Goal: Information Seeking & Learning: Learn about a topic

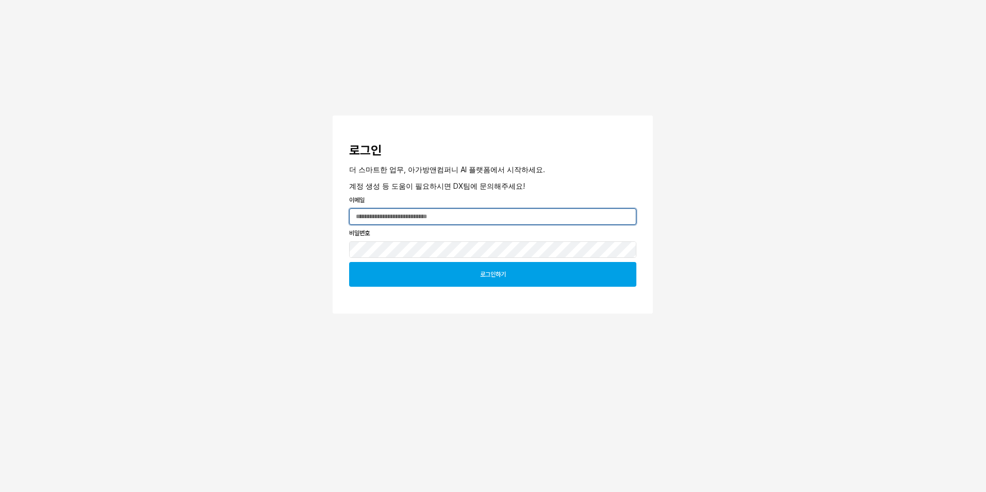
type input "**********"
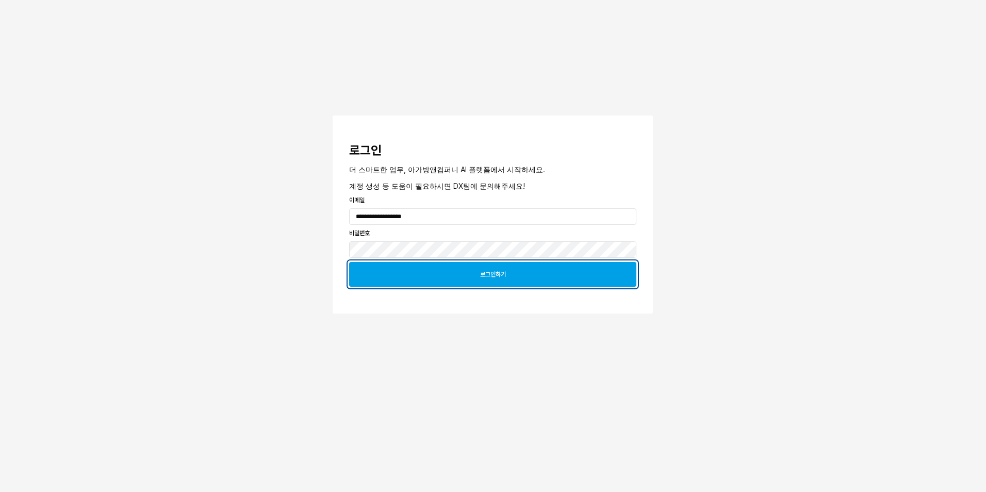
click at [479, 280] on div "로그인하기" at bounding box center [493, 275] width 278 height 24
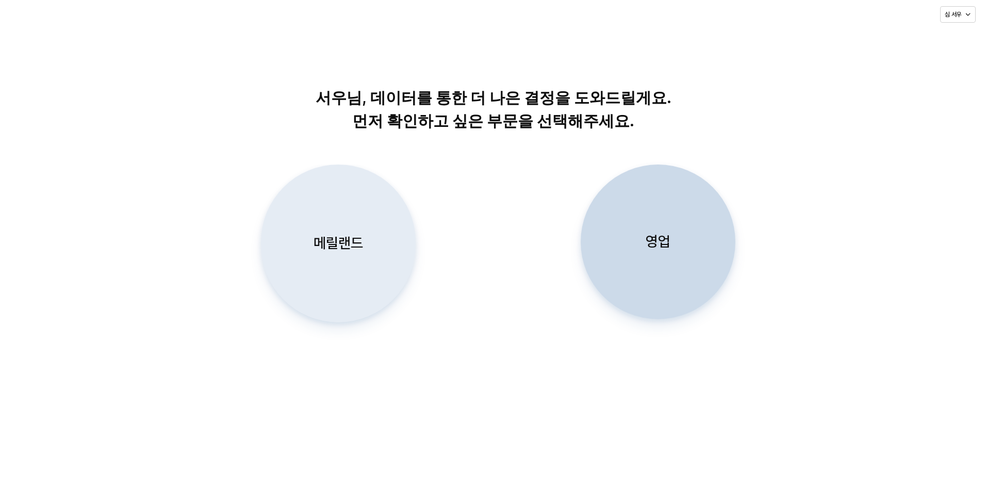
click at [347, 253] on p "메릴랜드" at bounding box center [339, 243] width 50 height 19
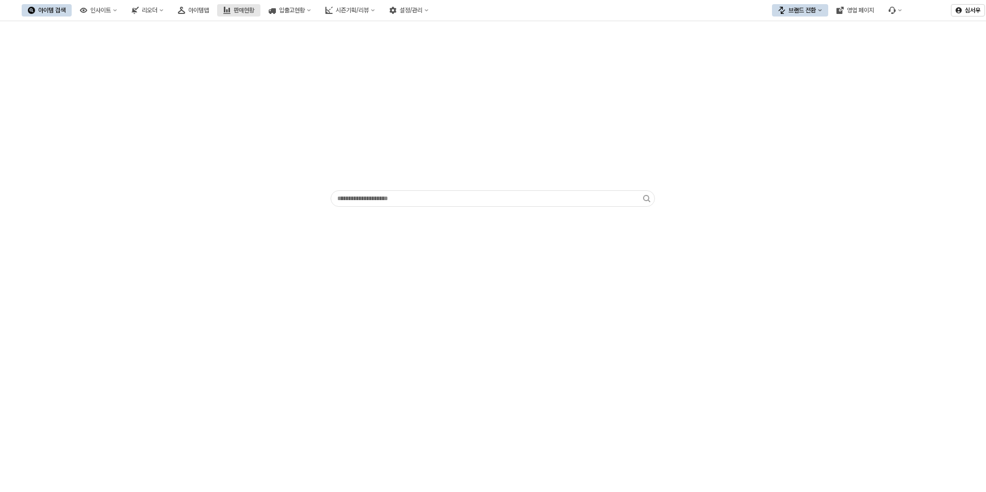
click at [254, 10] on div "판매현황" at bounding box center [244, 10] width 21 height 7
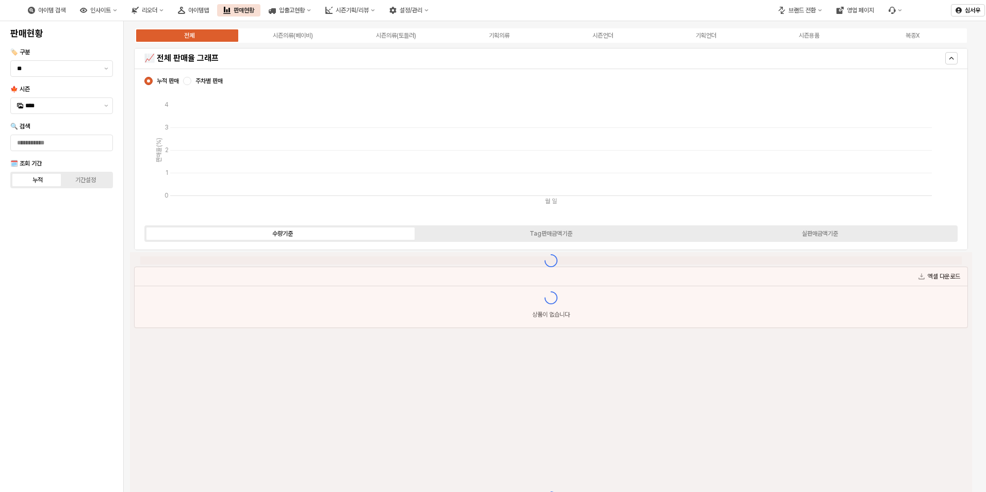
click at [209, 8] on div "아이템맵" at bounding box center [198, 10] width 21 height 7
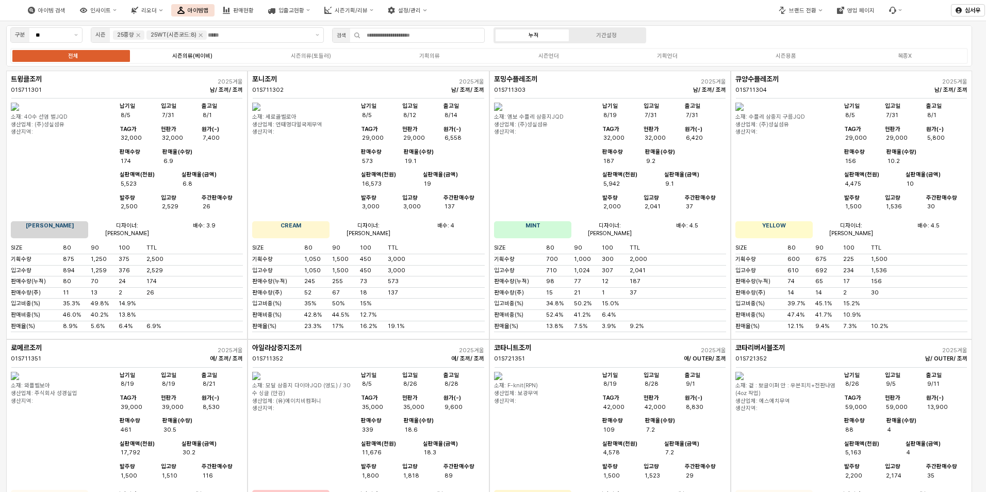
click at [211, 60] on div "전체 시즌의류(베이비) 시즌의류(토들러) 기획의류 시즌언더 기획언더 시즌용품 복종X" at bounding box center [489, 56] width 958 height 16
click at [184, 58] on div "시즌의류(베이비)" at bounding box center [192, 56] width 40 height 7
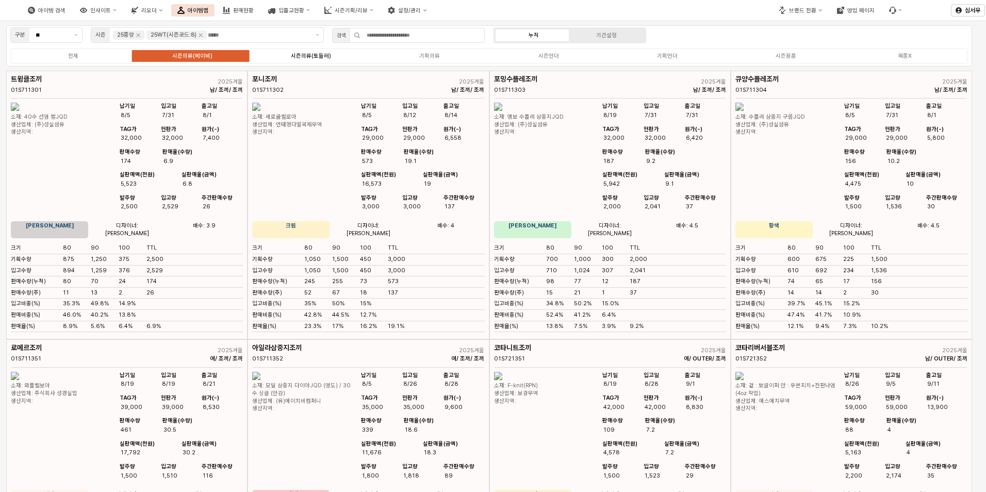
click at [316, 55] on div "시즌의류(토들러)" at bounding box center [311, 56] width 40 height 7
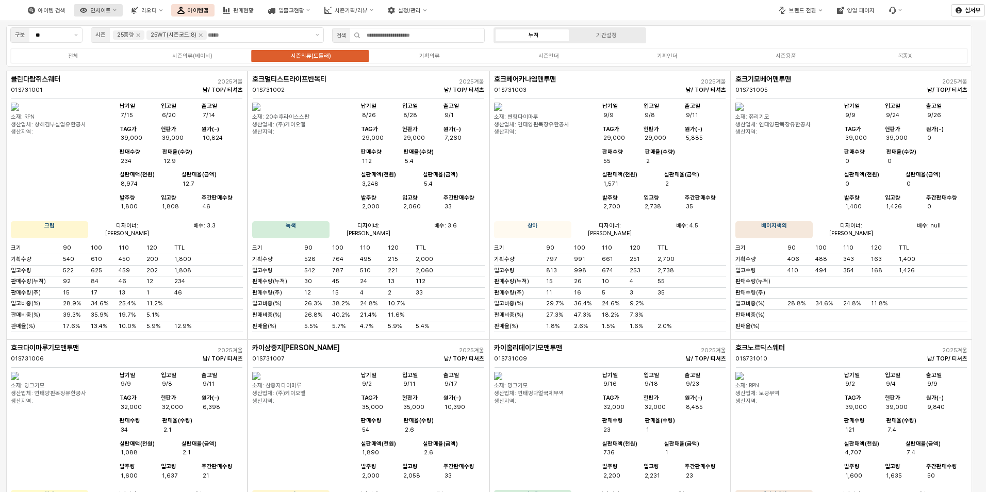
click at [111, 9] on div "인사이트" at bounding box center [100, 10] width 21 height 7
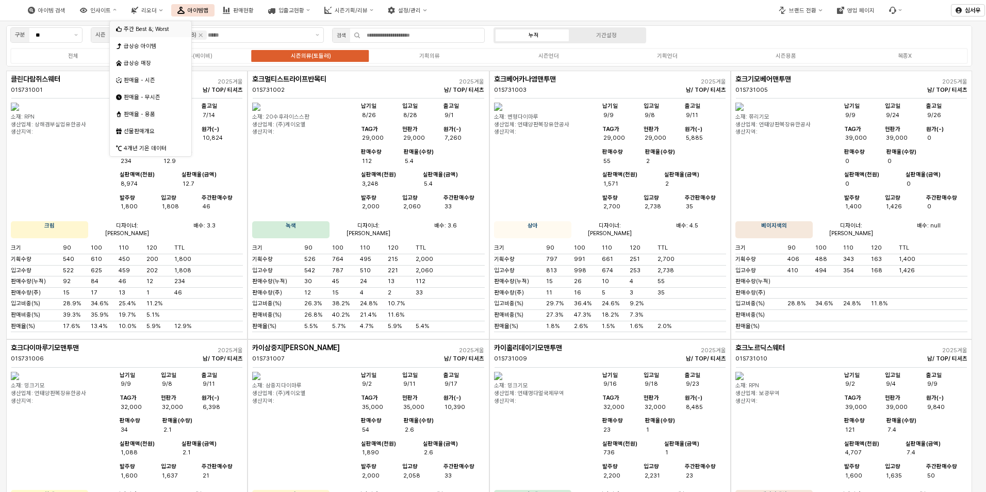
click at [140, 31] on div "주간 Best &; Worst" at bounding box center [152, 29] width 56 height 8
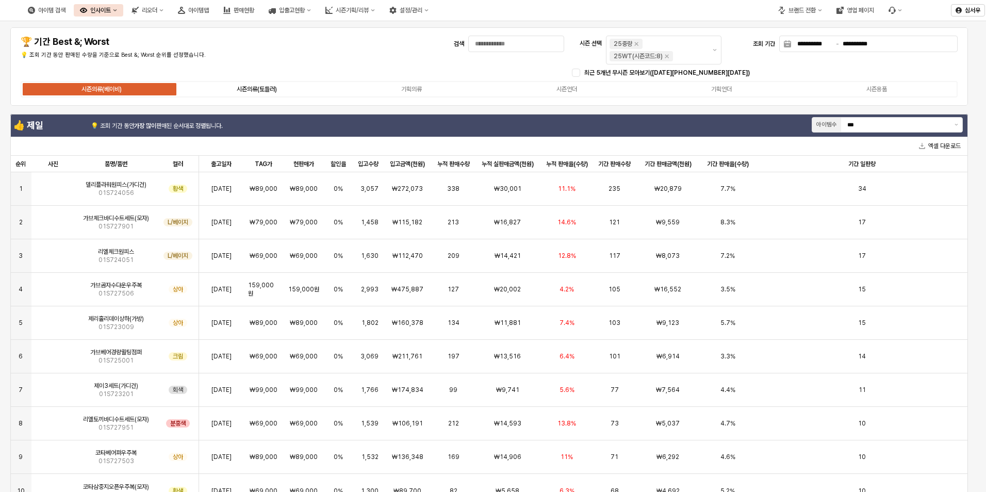
click at [232, 93] on label "시즌의류(토들러)" at bounding box center [257, 89] width 155 height 9
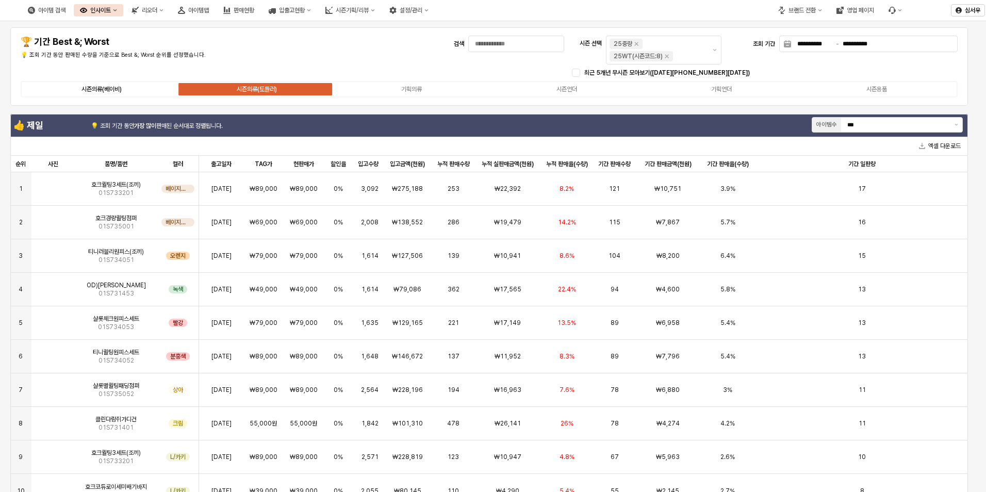
click at [113, 90] on div "시즌의류(베이비)" at bounding box center [102, 89] width 40 height 7
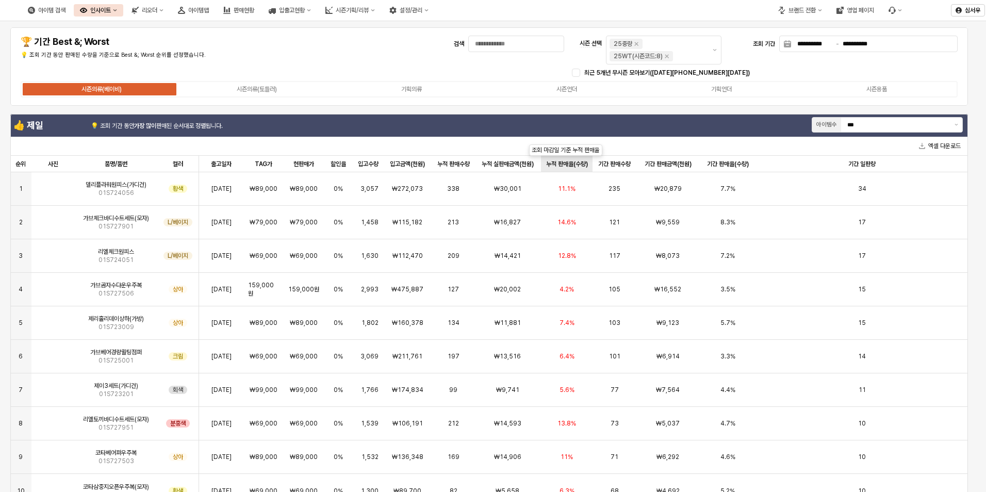
click at [565, 165] on div "누적 판매율(수량) 누적 판매율(수량)" at bounding box center [567, 164] width 52 height 17
click at [568, 165] on div "누적 판매율(수량) 누적 판매율(수량)" at bounding box center [567, 164] width 52 height 17
click at [116, 189] on span "01S727901" at bounding box center [116, 193] width 35 height 8
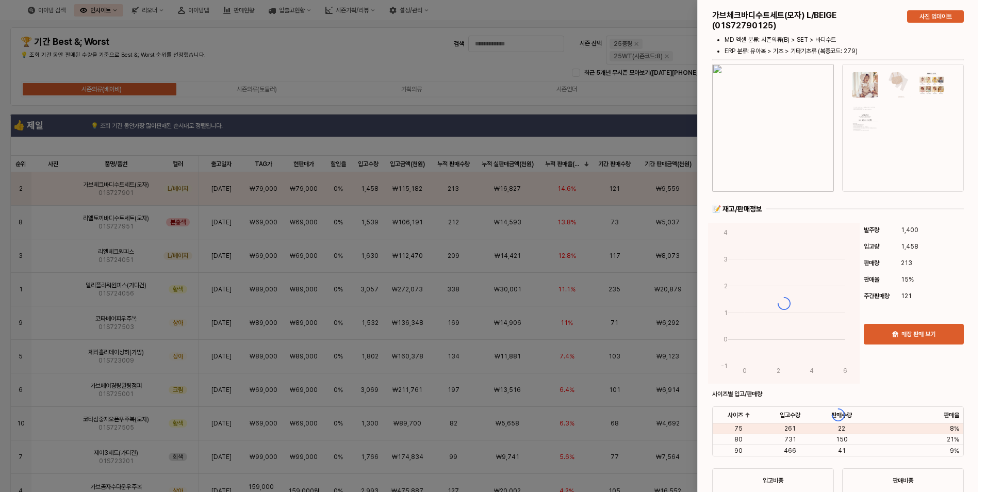
click at [145, 142] on div at bounding box center [493, 246] width 986 height 492
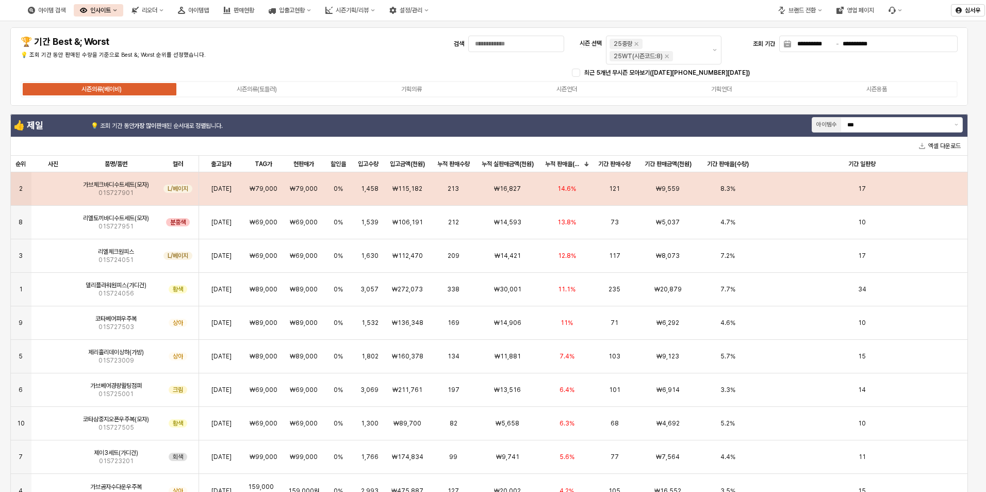
click at [110, 189] on span "01S727901" at bounding box center [116, 193] width 35 height 8
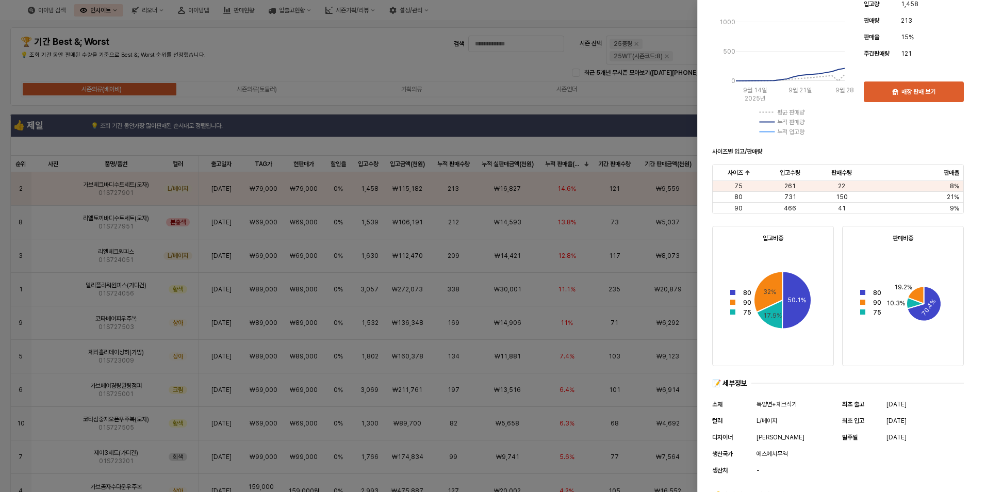
scroll to position [247, 0]
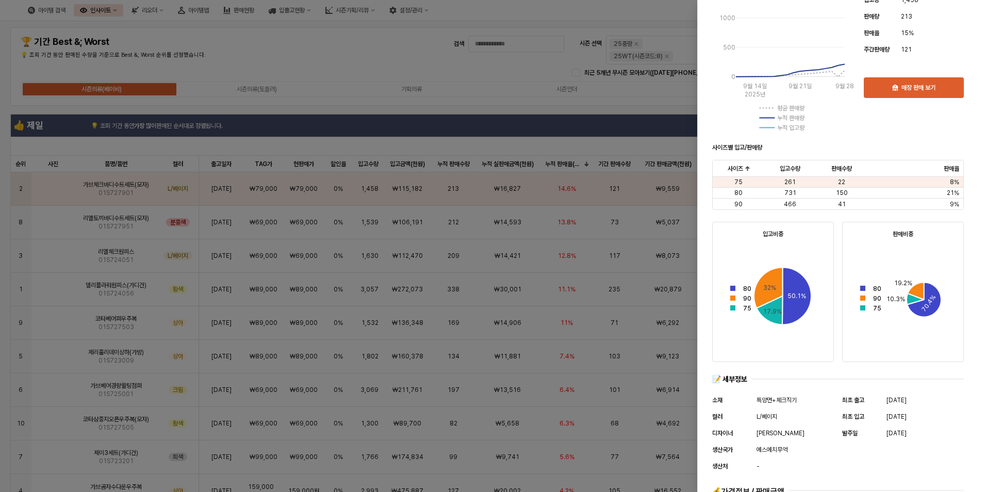
click at [364, 152] on div at bounding box center [493, 246] width 986 height 492
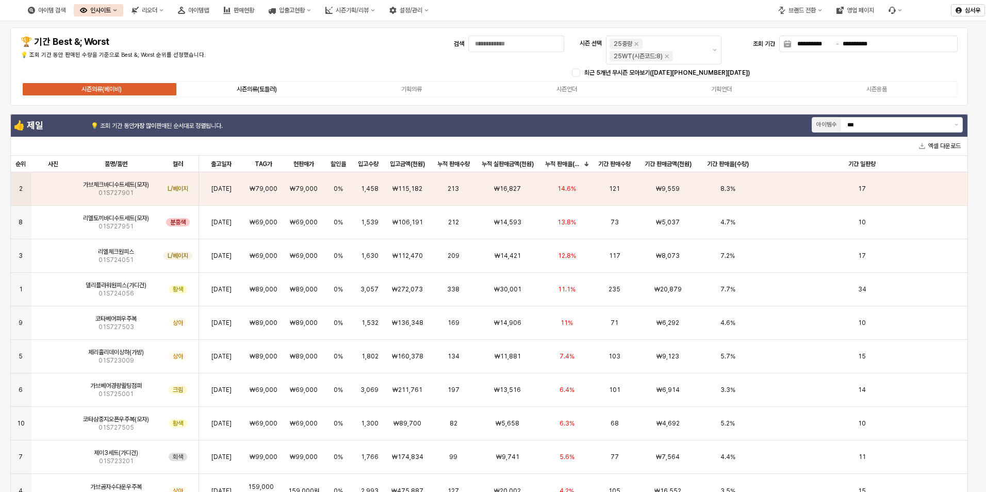
click at [263, 89] on div "시즌의류(토들러)" at bounding box center [257, 89] width 40 height 7
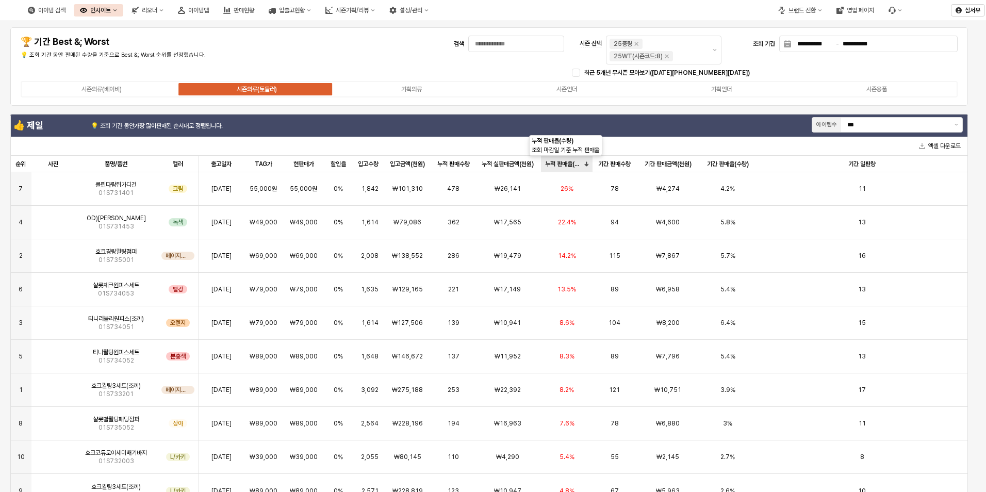
click at [564, 161] on div "누적 판매율(수량) 누적 판매율(수량)" at bounding box center [567, 164] width 52 height 17
click at [567, 160] on div "누적 판매율(수량) 누적 판매율(수량)" at bounding box center [567, 164] width 52 height 17
click at [568, 162] on div "누적 판매율(수량) 누적 판매율(수량)" at bounding box center [567, 164] width 52 height 17
click at [53, 185] on img "앱 프레임" at bounding box center [53, 185] width 0 height 0
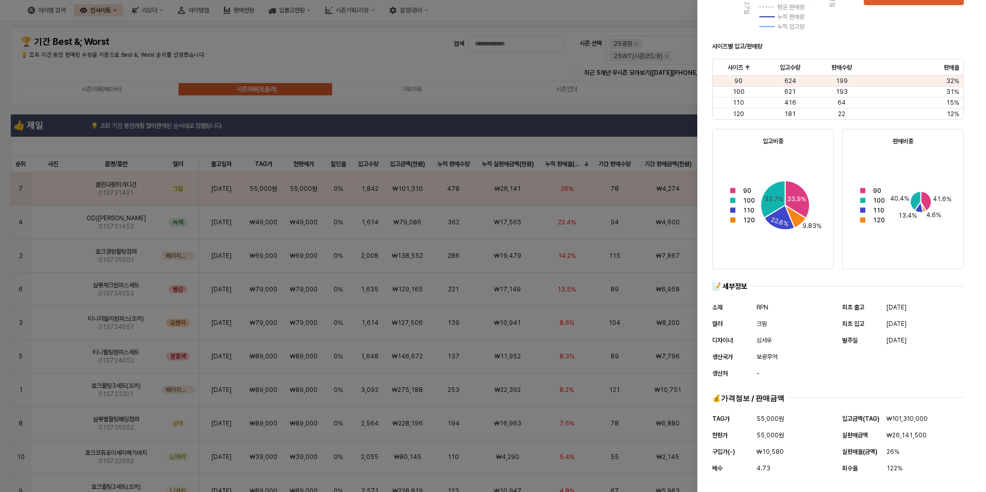
scroll to position [337, 0]
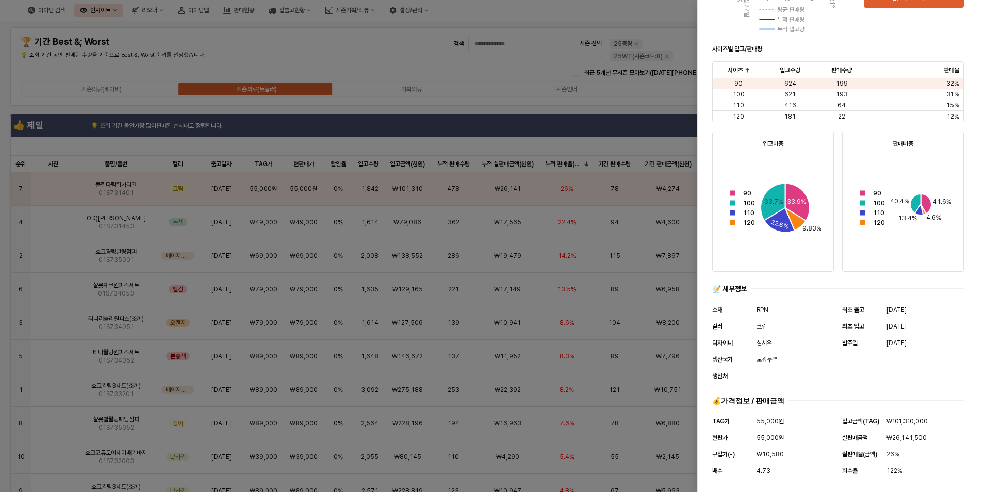
click at [569, 154] on div at bounding box center [493, 246] width 986 height 492
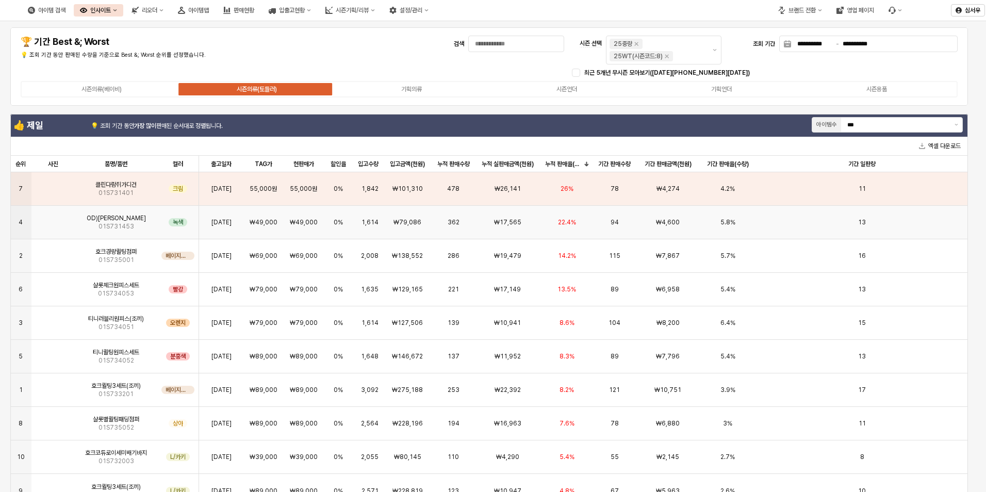
click at [53, 218] on img "앱 프레임" at bounding box center [53, 218] width 0 height 0
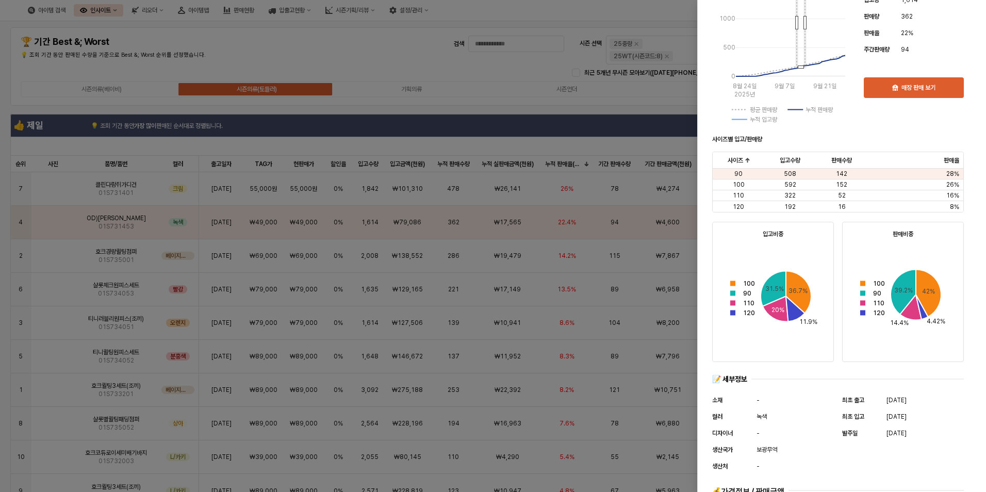
scroll to position [310, 0]
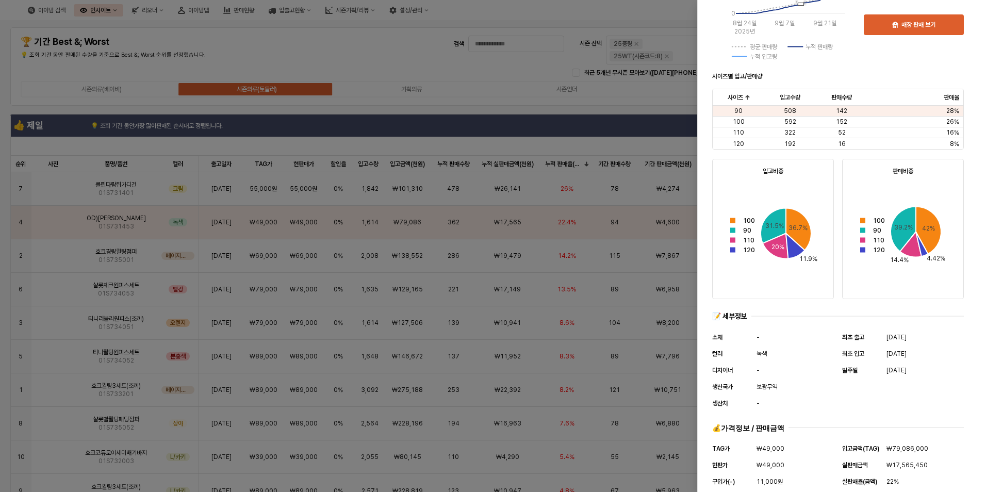
click at [58, 255] on div at bounding box center [493, 246] width 986 height 492
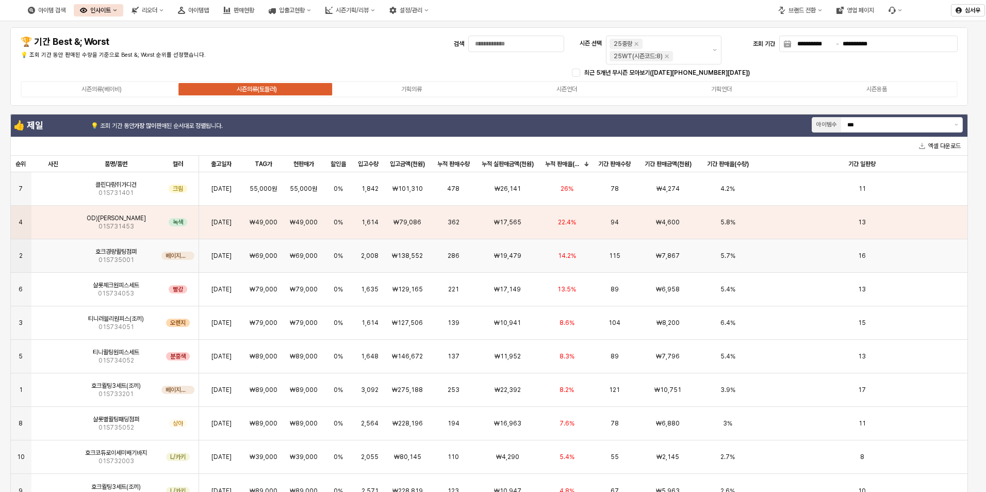
click at [53, 252] on img "앱 프레임" at bounding box center [53, 252] width 0 height 0
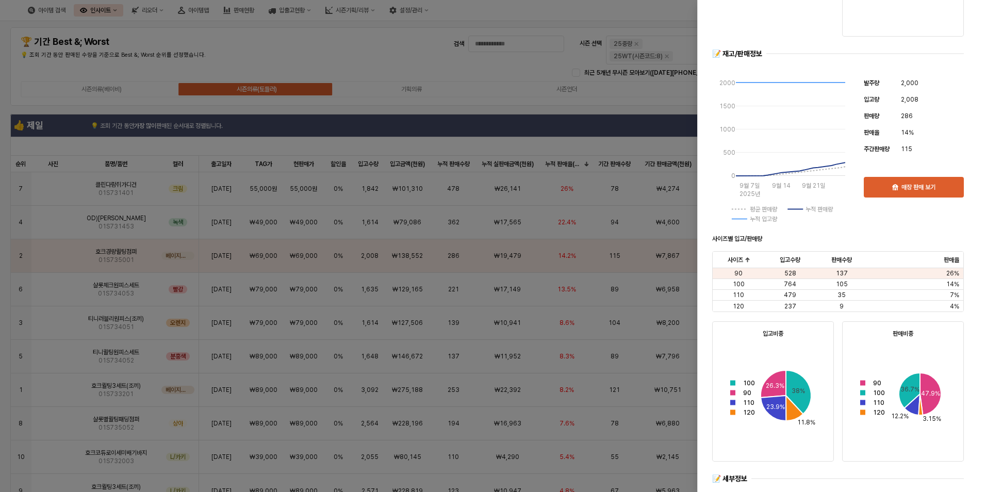
scroll to position [258, 0]
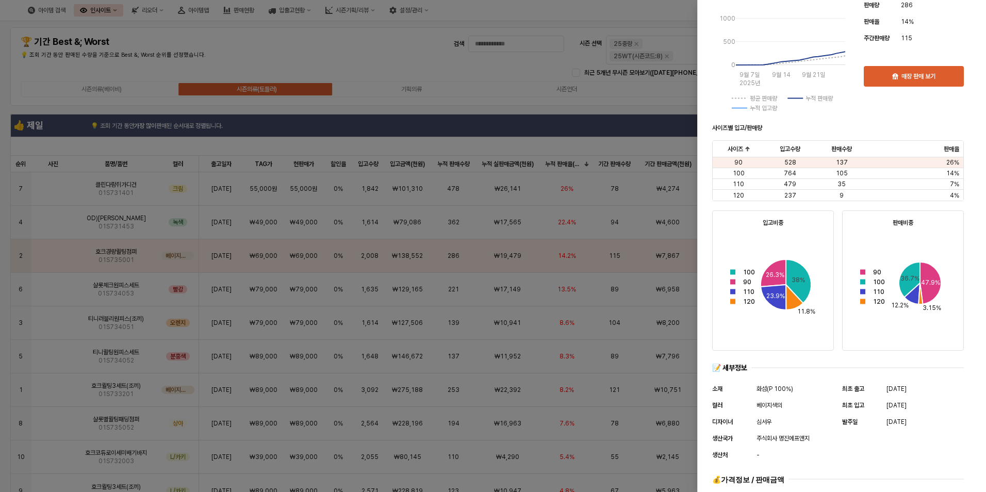
click at [57, 332] on div at bounding box center [493, 246] width 986 height 492
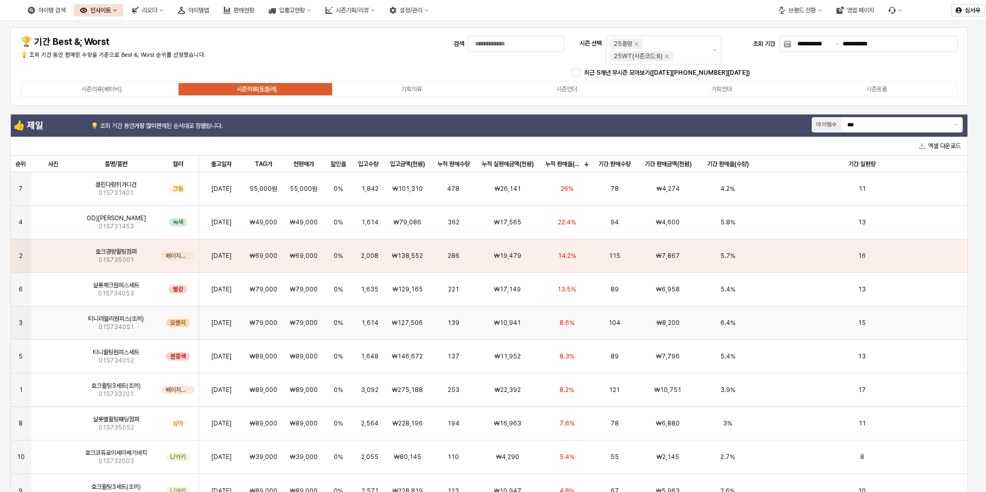
click at [53, 319] on img "앱 프레임" at bounding box center [53, 319] width 0 height 0
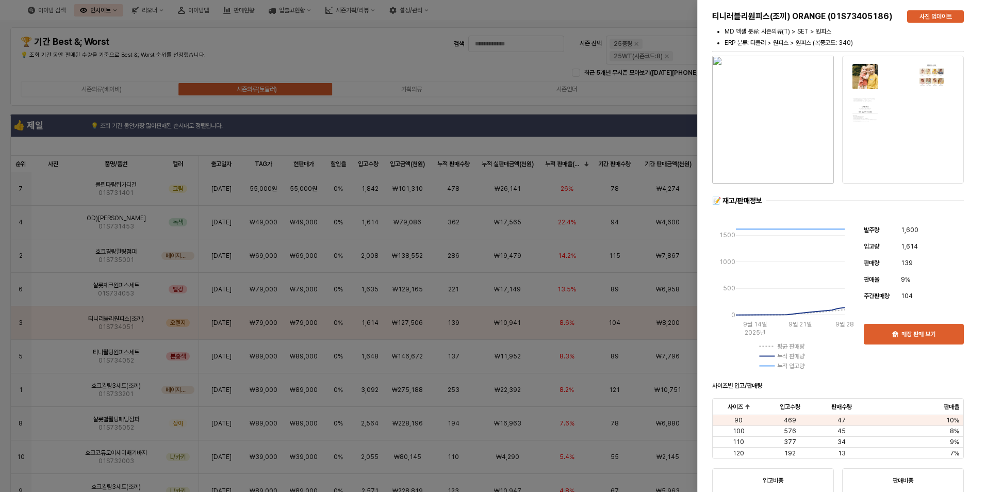
click at [350, 137] on div at bounding box center [493, 246] width 986 height 492
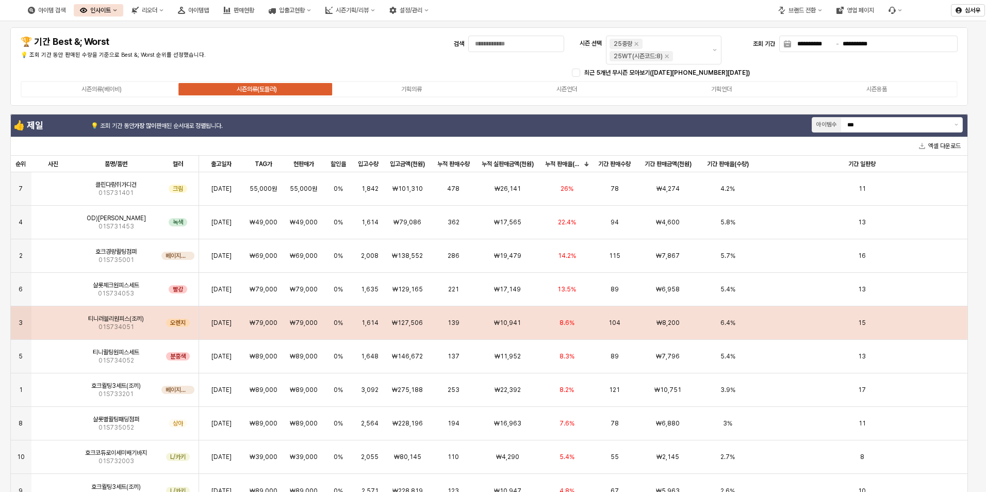
click at [53, 319] on img "앱 프레임" at bounding box center [53, 319] width 0 height 0
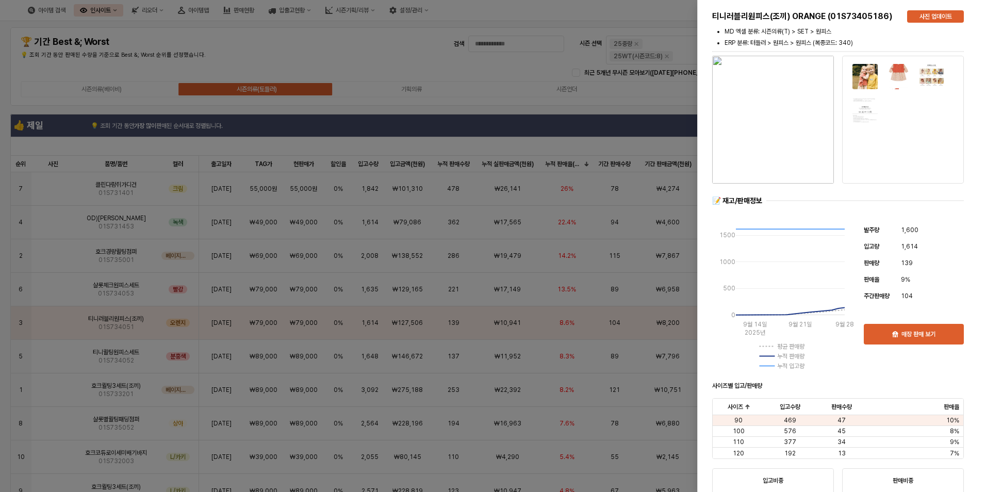
click at [48, 356] on div at bounding box center [493, 246] width 986 height 492
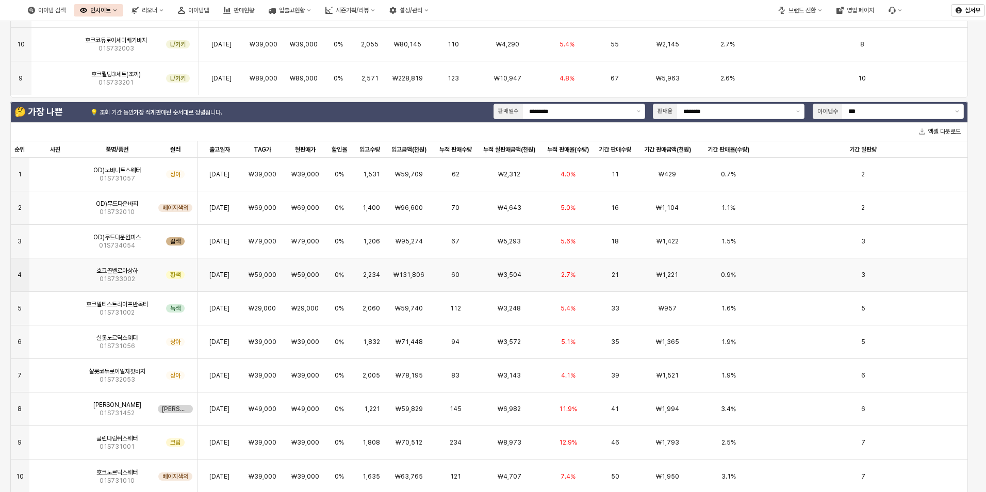
scroll to position [451, 0]
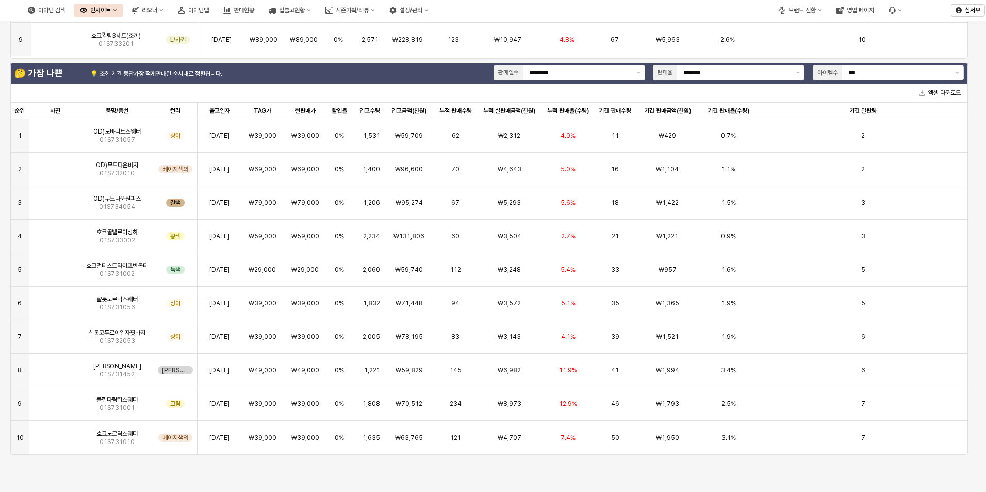
click at [379, 470] on div "**********" at bounding box center [493, 31] width 986 height 923
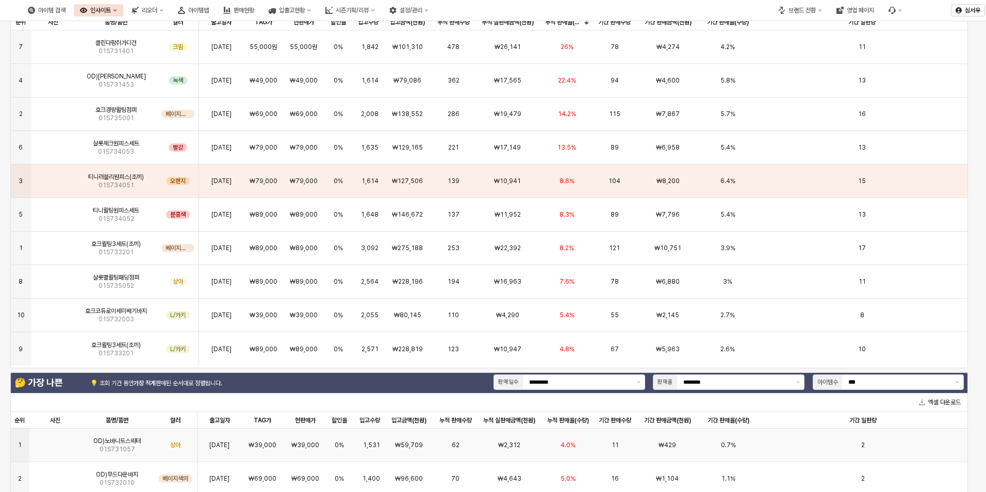
scroll to position [0, 0]
